Goal: Task Accomplishment & Management: Manage account settings

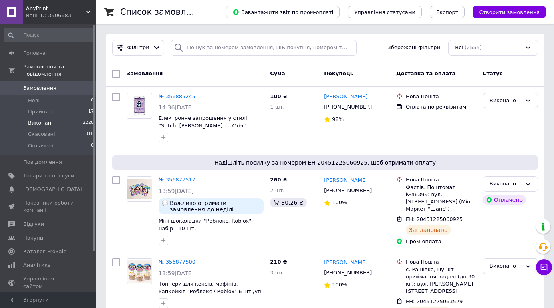
click at [48, 117] on li "Виконані 2228" at bounding box center [49, 122] width 99 height 11
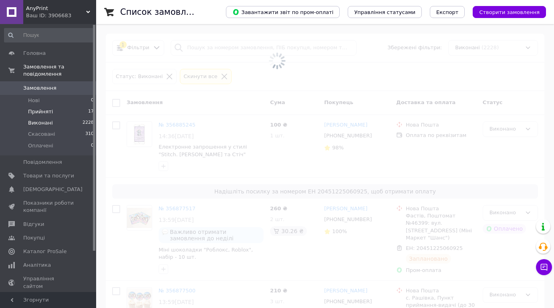
click at [48, 108] on span "Прийняті" at bounding box center [40, 111] width 25 height 7
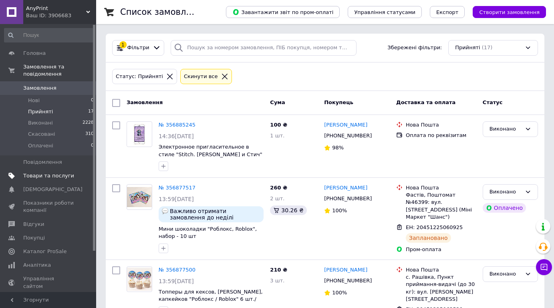
click at [53, 172] on span "Товари та послуги" at bounding box center [48, 175] width 51 height 7
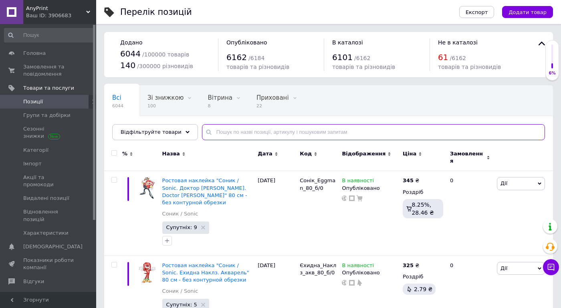
click at [248, 129] on input "text" at bounding box center [373, 132] width 343 height 16
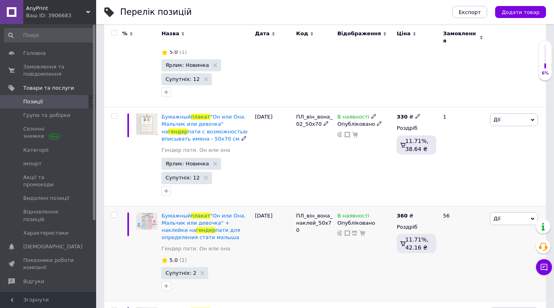
scroll to position [200, 0]
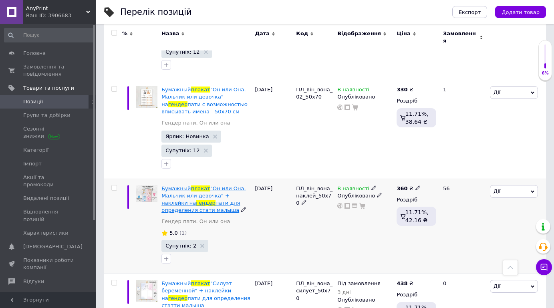
type input "[PERSON_NAME]"
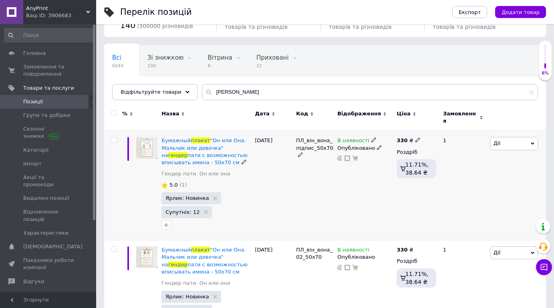
scroll to position [240, 0]
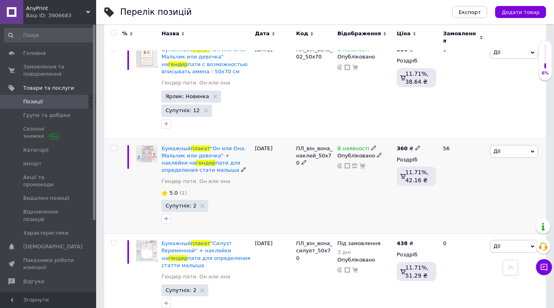
click at [415, 145] on use at bounding box center [417, 147] width 4 height 4
drag, startPoint x: 441, startPoint y: 133, endPoint x: 433, endPoint y: 133, distance: 8.4
click at [433, 133] on input "360" at bounding box center [454, 139] width 61 height 16
type input "380"
click at [424, 200] on div "360 ₴ Ціна 380 Валюта ₴ $ EUR CHF GBP ¥ PLN ₸ MDL HUF KGS CNY TRY KRW lei Роздр…" at bounding box center [417, 186] width 44 height 95
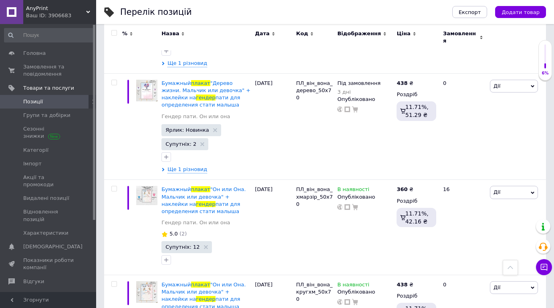
scroll to position [601, 0]
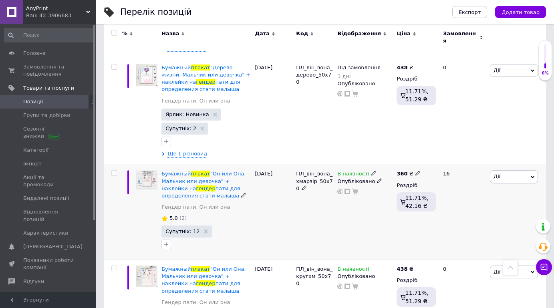
click at [415, 171] on icon at bounding box center [417, 173] width 5 height 5
drag, startPoint x: 434, startPoint y: 157, endPoint x: 427, endPoint y: 157, distance: 7.2
click at [427, 157] on input "360" at bounding box center [454, 165] width 61 height 16
type input "380"
click at [439, 228] on div "16" at bounding box center [463, 211] width 50 height 95
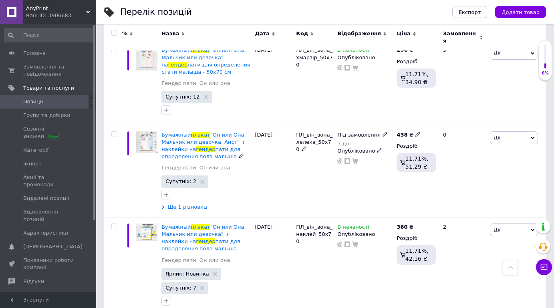
scroll to position [922, 0]
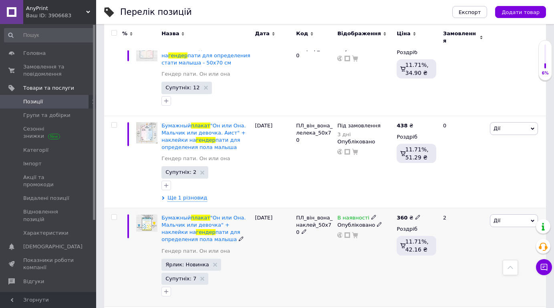
click at [415, 215] on icon at bounding box center [417, 217] width 5 height 5
drag, startPoint x: 443, startPoint y: 204, endPoint x: 421, endPoint y: 202, distance: 21.3
click at [421, 202] on div "Ціна 360 Валюта ₴ $ EUR CHF GBP ¥ PLN ₸ MDL HUF KGS CNY TRY KRW lei" at bounding box center [474, 218] width 109 height 67
type input "380"
click at [432, 270] on div "360 ₴ Ціна 380 Валюта ₴ $ EUR CHF GBP ¥ PLN ₸ MDL HUF KGS CNY TRY KRW lei Роздр…" at bounding box center [417, 257] width 44 height 99
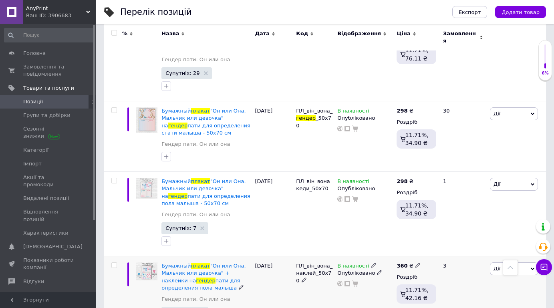
scroll to position [1362, 0]
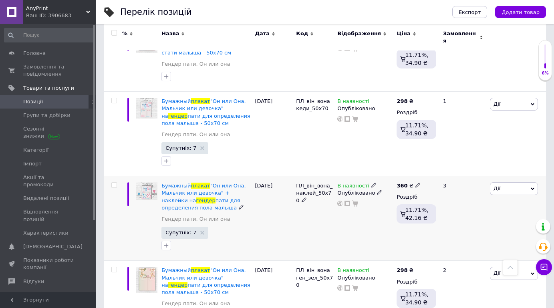
click at [415, 182] on span at bounding box center [417, 185] width 5 height 6
drag, startPoint x: 440, startPoint y: 170, endPoint x: 426, endPoint y: 171, distance: 14.0
click at [426, 171] on input "360" at bounding box center [454, 177] width 61 height 16
type input "380"
click at [438, 253] on div "360 ₴ Ціна 380 Валюта ₴ $ EUR CHF GBP ¥ PLN ₸ MDL HUF KGS CNY TRY KRW lei Роздр…" at bounding box center [417, 218] width 44 height 85
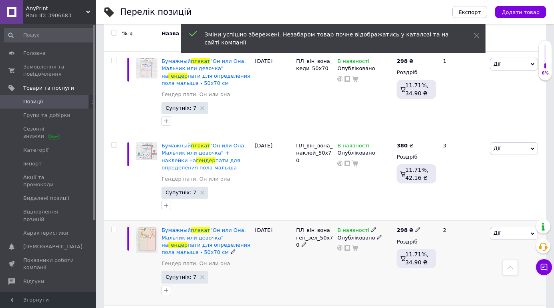
scroll to position [1523, 0]
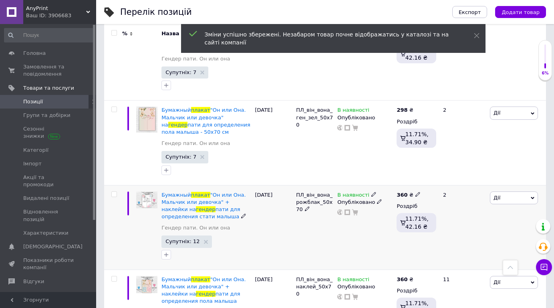
click at [415, 192] on use at bounding box center [417, 194] width 4 height 4
drag, startPoint x: 441, startPoint y: 183, endPoint x: 425, endPoint y: 178, distance: 17.2
click at [425, 178] on input "360" at bounding box center [454, 185] width 61 height 16
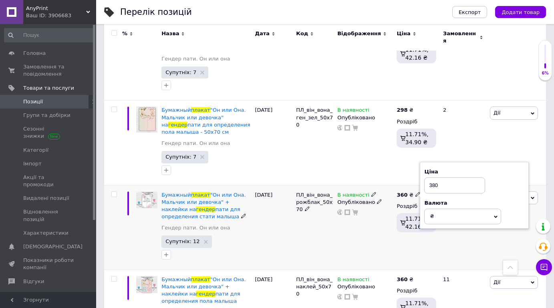
type input "380"
click at [440, 237] on div "2" at bounding box center [463, 227] width 50 height 85
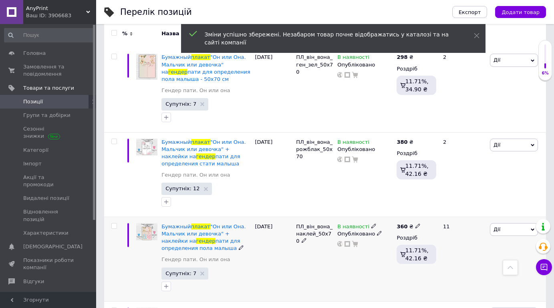
scroll to position [1603, 0]
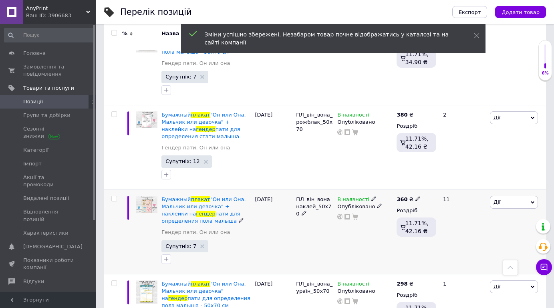
click at [415, 196] on icon at bounding box center [417, 198] width 5 height 5
drag, startPoint x: 438, startPoint y: 185, endPoint x: 424, endPoint y: 185, distance: 13.2
click at [424, 185] on input "360" at bounding box center [454, 190] width 61 height 16
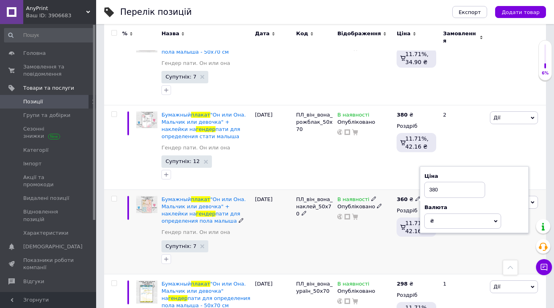
type input "380"
click at [433, 256] on div "360 ₴ Ціна 380 Валюта ₴ $ EUR CHF GBP ¥ PLN ₸ MDL HUF KGS CNY TRY KRW lei Роздр…" at bounding box center [417, 232] width 44 height 85
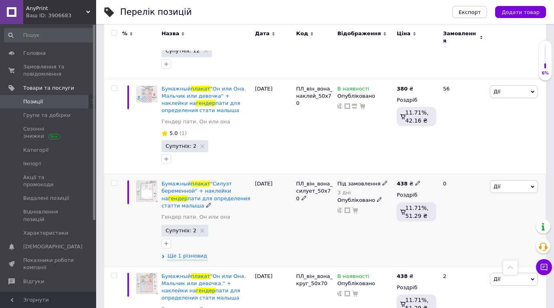
scroll to position [361, 0]
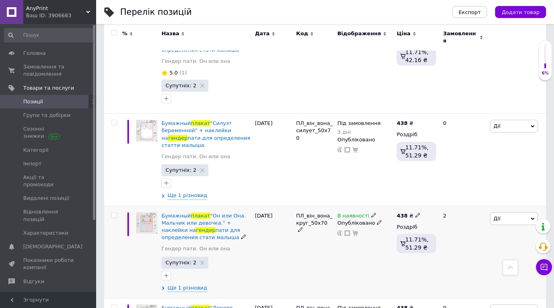
click at [416, 213] on icon at bounding box center [417, 215] width 5 height 5
drag, startPoint x: 442, startPoint y: 203, endPoint x: 423, endPoint y: 200, distance: 19.5
click at [423, 200] on div "Ціна 438 Валюта ₴ $ EUR CHF GBP ¥ PLN ₸ MDL HUF KGS CNY TRY KRW lei" at bounding box center [474, 216] width 109 height 67
click at [437, 199] on input "440" at bounding box center [454, 206] width 61 height 16
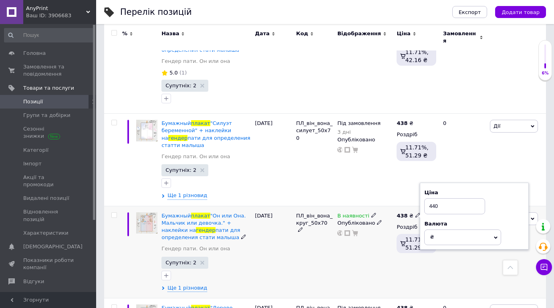
type input "440"
click at [395, 265] on div "438 ₴ Ціна 440 Валюта ₴ $ EUR CHF GBP ¥ PLN ₸ MDL HUF KGS CNY TRY KRW lei Роздр…" at bounding box center [417, 252] width 44 height 92
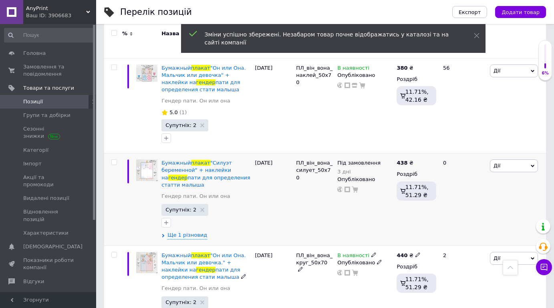
scroll to position [321, 0]
click at [413, 154] on div "438 ₴ Роздріб 11.71%, 51.29 ₴" at bounding box center [417, 200] width 44 height 92
click at [415, 160] on icon at bounding box center [417, 162] width 5 height 5
click at [435, 152] on input "438" at bounding box center [454, 154] width 61 height 16
click at [437, 148] on input "438" at bounding box center [454, 154] width 61 height 16
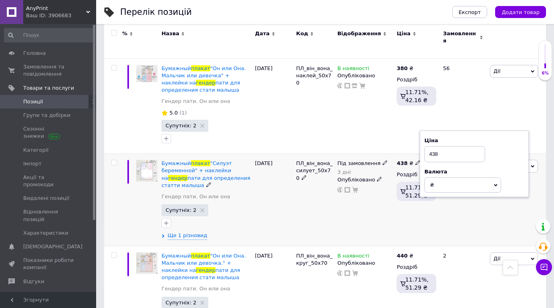
click at [452, 149] on input "438" at bounding box center [454, 154] width 61 height 16
click at [435, 146] on input "438" at bounding box center [454, 154] width 61 height 16
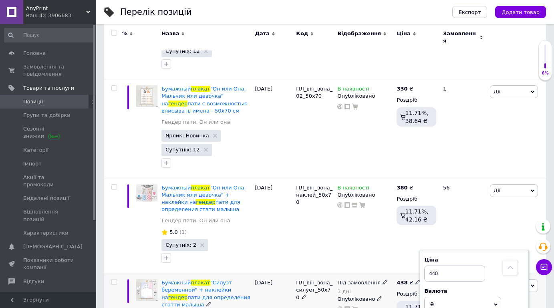
scroll to position [200, 0]
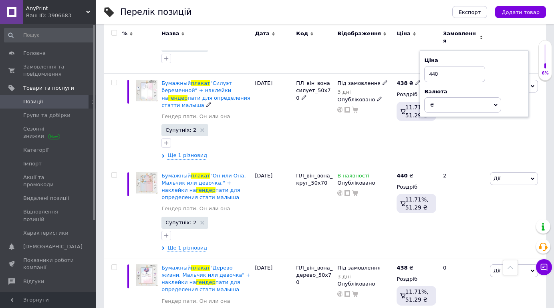
type input "440"
click at [451, 208] on div "2" at bounding box center [463, 212] width 50 height 92
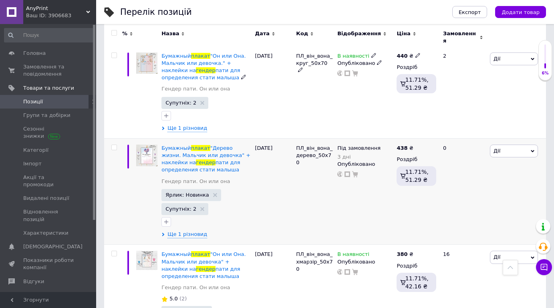
scroll to position [521, 0]
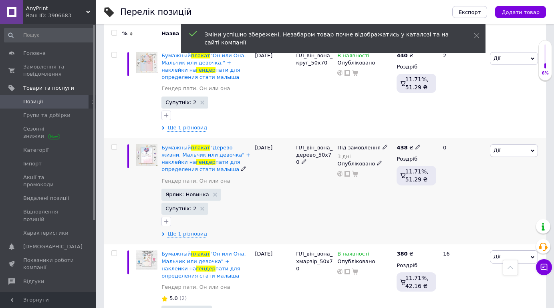
click at [415, 145] on use at bounding box center [417, 147] width 4 height 4
drag, startPoint x: 445, startPoint y: 133, endPoint x: 422, endPoint y: 133, distance: 22.8
click at [422, 133] on div "Ціна 438 Валюта ₴ $ EUR CHF GBP ¥ PLN ₸ MDL HUF KGS CNY TRY KRW lei" at bounding box center [474, 148] width 109 height 67
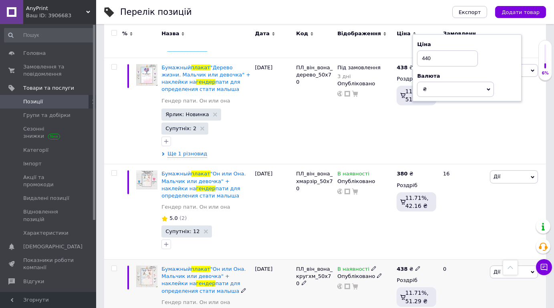
scroll to position [681, 0]
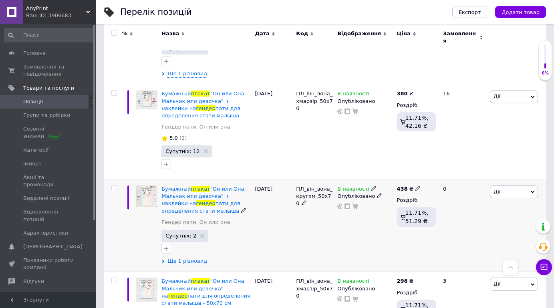
type input "440"
click at [411, 186] on div "438 ₴" at bounding box center [409, 189] width 24 height 7
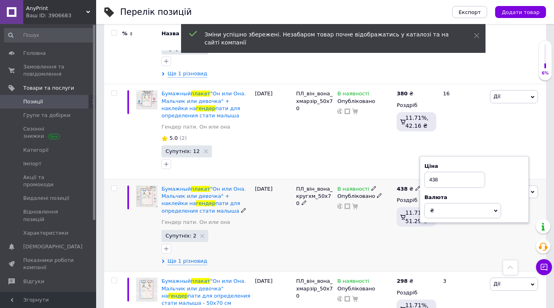
drag, startPoint x: 445, startPoint y: 173, endPoint x: 427, endPoint y: 173, distance: 18.4
click at [427, 173] on input "438" at bounding box center [454, 180] width 61 height 16
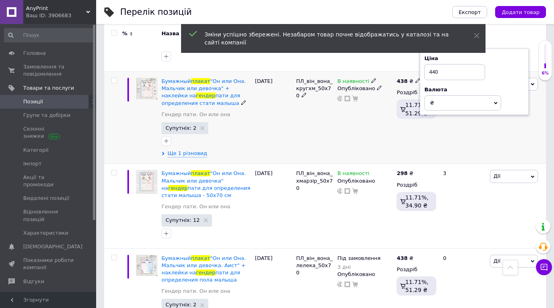
scroll to position [801, 0]
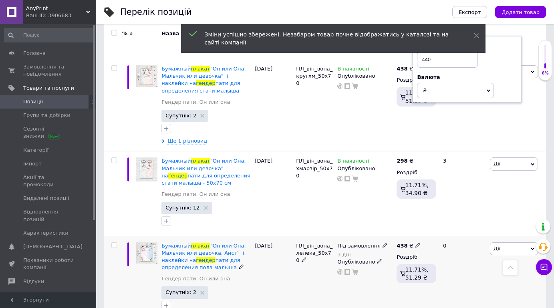
type input "440"
click at [416, 242] on span at bounding box center [417, 245] width 5 height 6
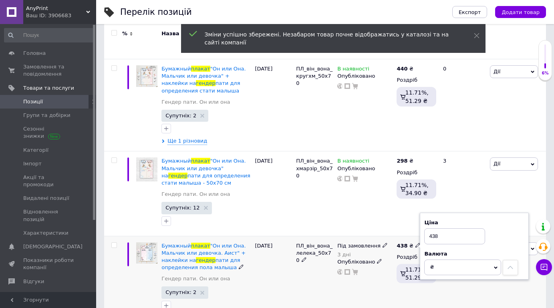
drag, startPoint x: 444, startPoint y: 233, endPoint x: 421, endPoint y: 230, distance: 23.5
click at [421, 230] on div "Ціна 438 Валюта ₴ $ EUR CHF GBP ¥ PLN ₸ MDL HUF KGS CNY TRY KRW lei" at bounding box center [474, 246] width 109 height 67
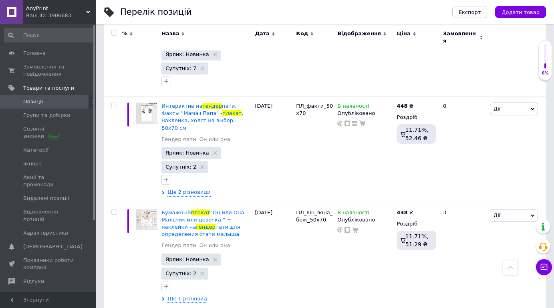
scroll to position [1883, 0]
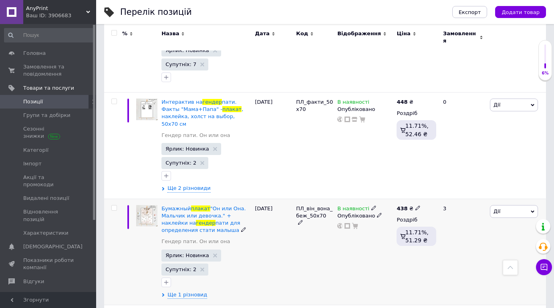
type input "440"
click at [416, 205] on span at bounding box center [417, 208] width 5 height 6
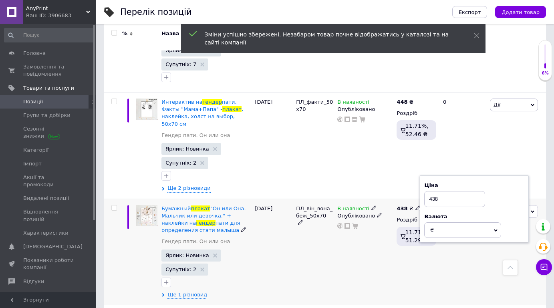
drag, startPoint x: 442, startPoint y: 185, endPoint x: 421, endPoint y: 189, distance: 20.8
click at [421, 189] on div "Ціна 438 Валюта ₴ $ EUR CHF GBP ¥ PLN ₸ MDL HUF KGS CNY TRY KRW lei" at bounding box center [474, 208] width 109 height 67
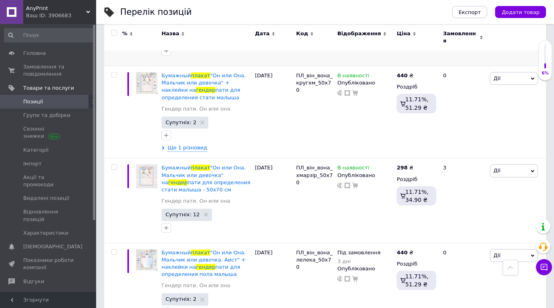
scroll to position [831, 0]
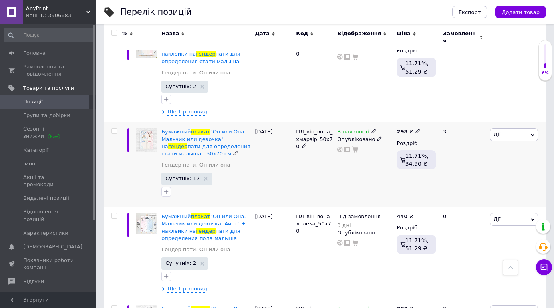
type input "440"
click at [415, 129] on icon at bounding box center [417, 131] width 5 height 5
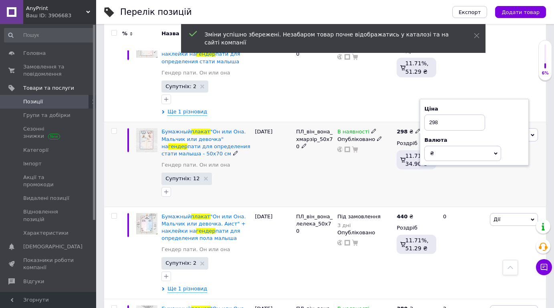
drag, startPoint x: 437, startPoint y: 117, endPoint x: 425, endPoint y: 111, distance: 13.6
click at [425, 115] on input "298" at bounding box center [454, 123] width 61 height 16
click at [431, 117] on input "300" at bounding box center [454, 123] width 61 height 16
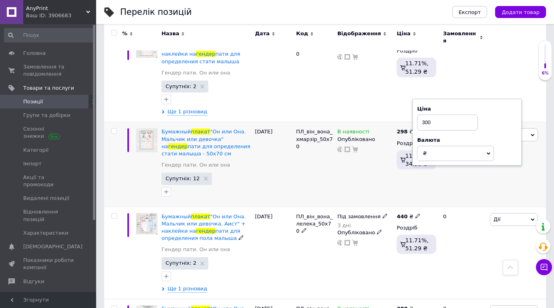
type input "300"
click at [452, 195] on div "3" at bounding box center [463, 164] width 50 height 85
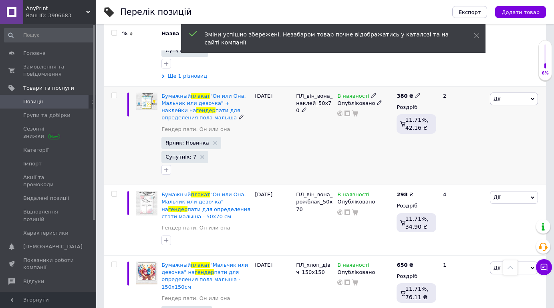
scroll to position [1031, 0]
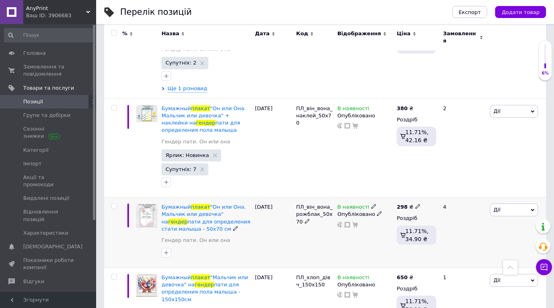
click at [415, 204] on icon at bounding box center [417, 206] width 5 height 5
drag, startPoint x: 442, startPoint y: 192, endPoint x: 417, endPoint y: 189, distance: 25.5
click at [424, 190] on input "298" at bounding box center [454, 198] width 61 height 16
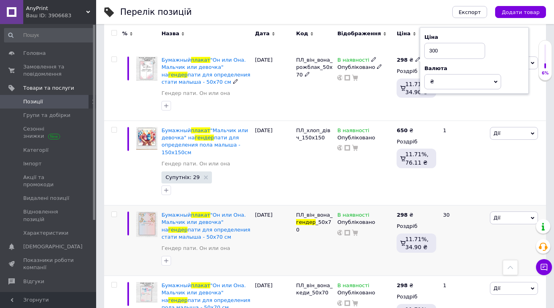
scroll to position [1191, 0]
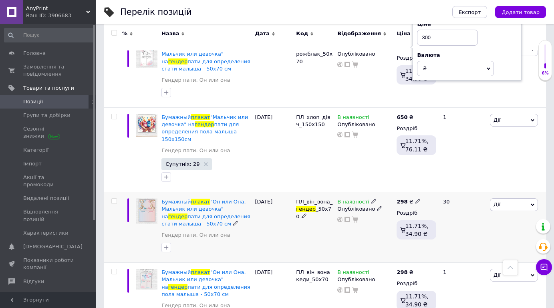
type input "300"
click at [415, 199] on icon at bounding box center [417, 201] width 5 height 5
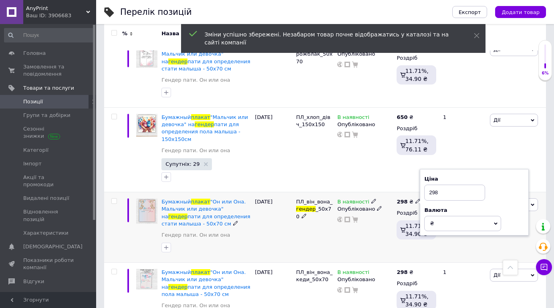
drag, startPoint x: 433, startPoint y: 188, endPoint x: 416, endPoint y: 190, distance: 16.9
click at [417, 192] on div "298 ₴ Ціна 298 Валюта ₴ $ EUR CHF GBP ¥ PLN ₸ MDL HUF KGS CNY TRY KRW lei Роздр…" at bounding box center [417, 227] width 44 height 71
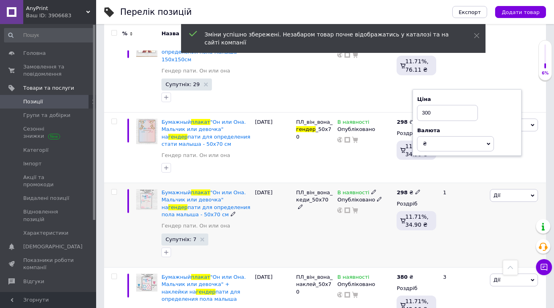
scroll to position [1311, 0]
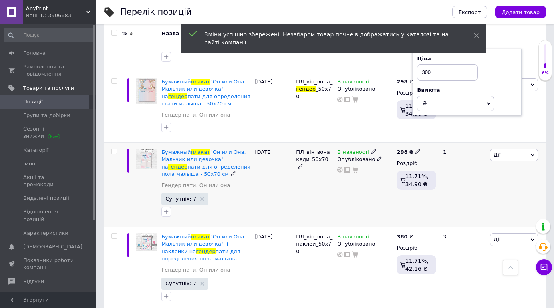
type input "300"
click at [415, 149] on icon at bounding box center [417, 151] width 5 height 5
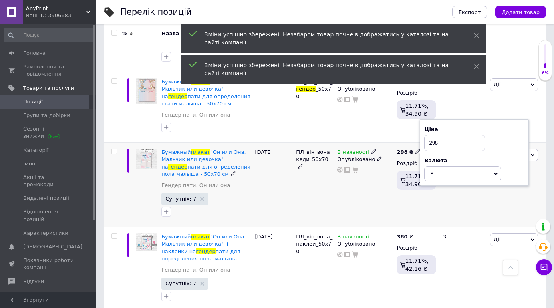
click at [422, 139] on div "Ціна 298 Валюта ₴ $ EUR CHF GBP ¥ PLN ₸ MDL HUF KGS CNY TRY KRW lei" at bounding box center [474, 152] width 109 height 67
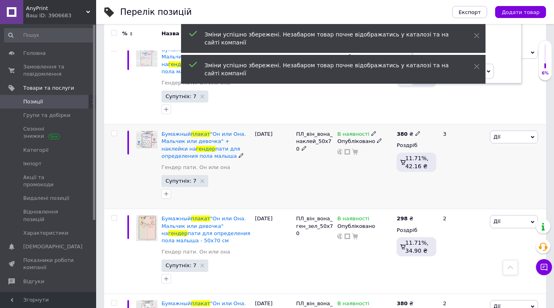
scroll to position [1432, 0]
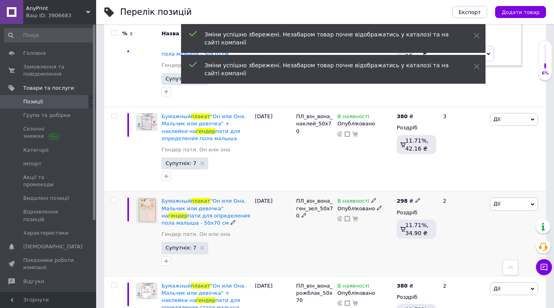
type input "300"
click at [415, 198] on icon at bounding box center [417, 200] width 5 height 5
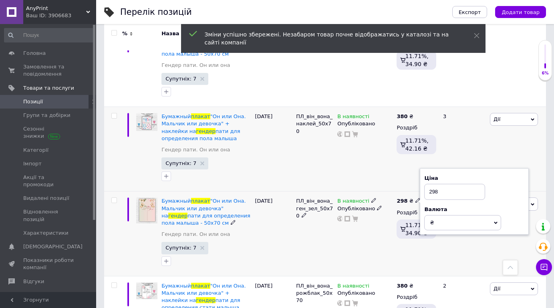
drag, startPoint x: 446, startPoint y: 186, endPoint x: 419, endPoint y: 181, distance: 28.0
click at [424, 184] on input "298" at bounding box center [454, 192] width 61 height 16
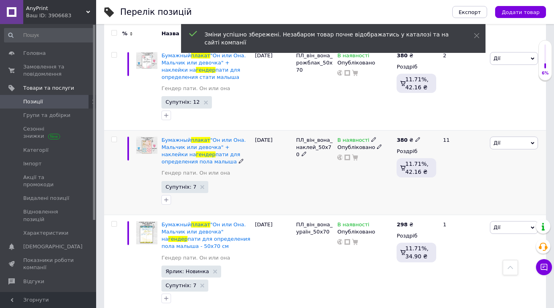
scroll to position [1672, 0]
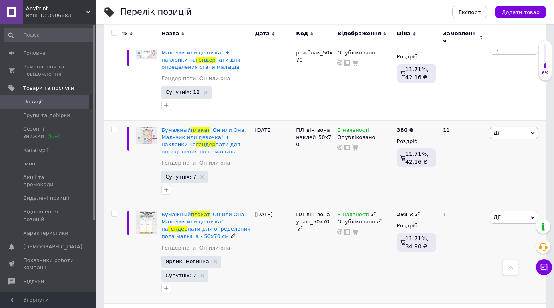
type input "300"
click at [415, 212] on use at bounding box center [417, 214] width 4 height 4
drag, startPoint x: 442, startPoint y: 201, endPoint x: 418, endPoint y: 199, distance: 24.5
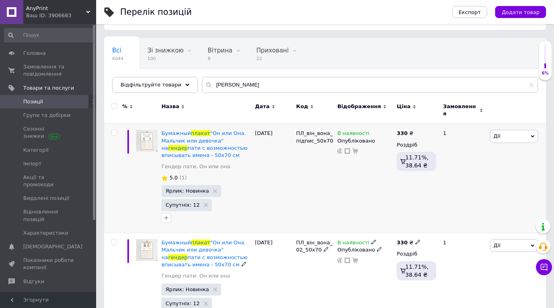
scroll to position [0, 0]
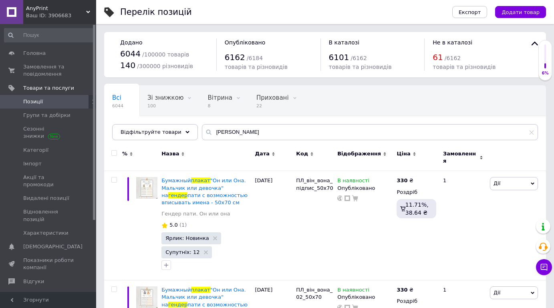
type input "300"
